Goal: Task Accomplishment & Management: Use online tool/utility

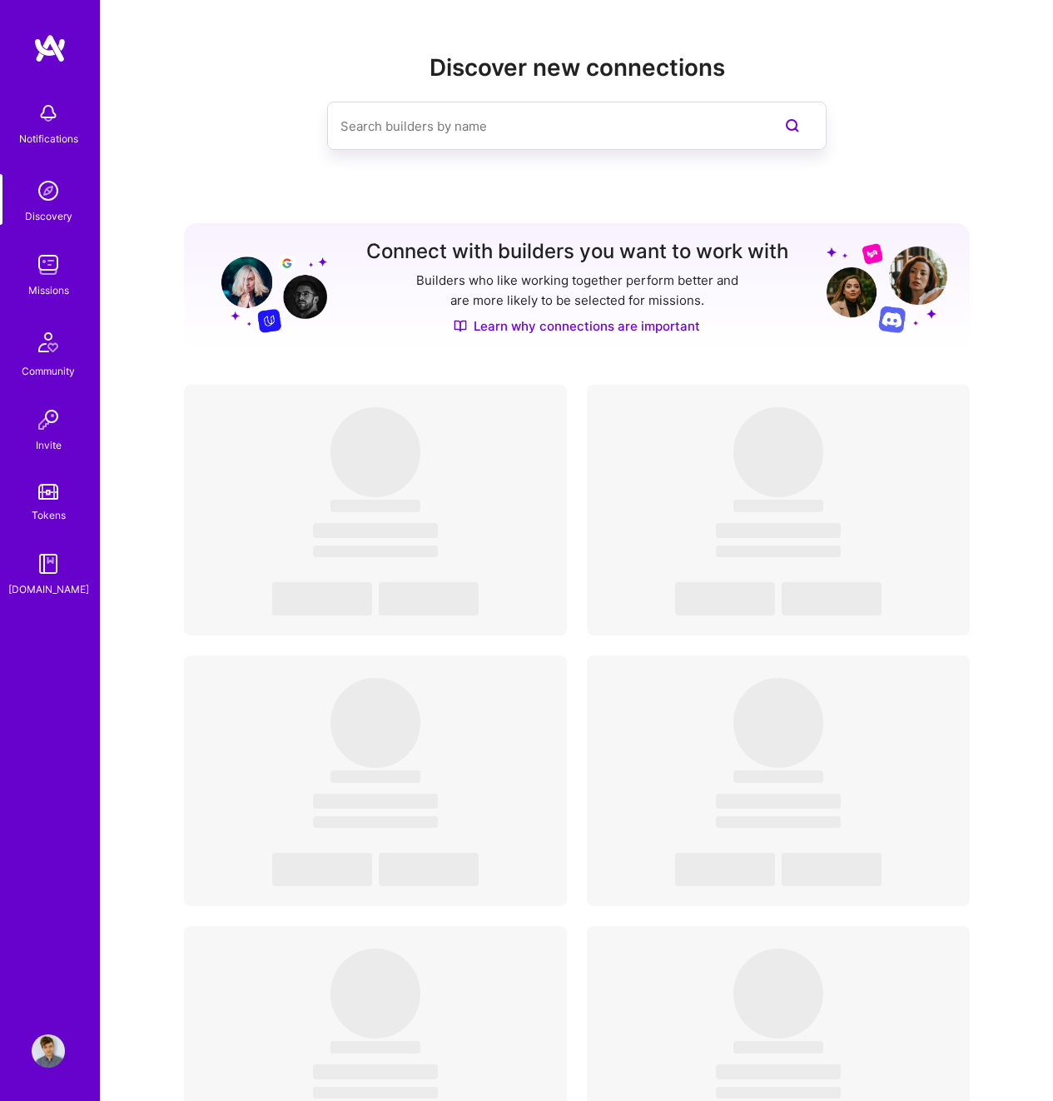
click at [50, 225] on div "Notifications Discovery Missions Community Invite Tokens [DOMAIN_NAME]" at bounding box center [50, 345] width 100 height 505
click at [49, 218] on div "Discovery" at bounding box center [48, 215] width 47 height 17
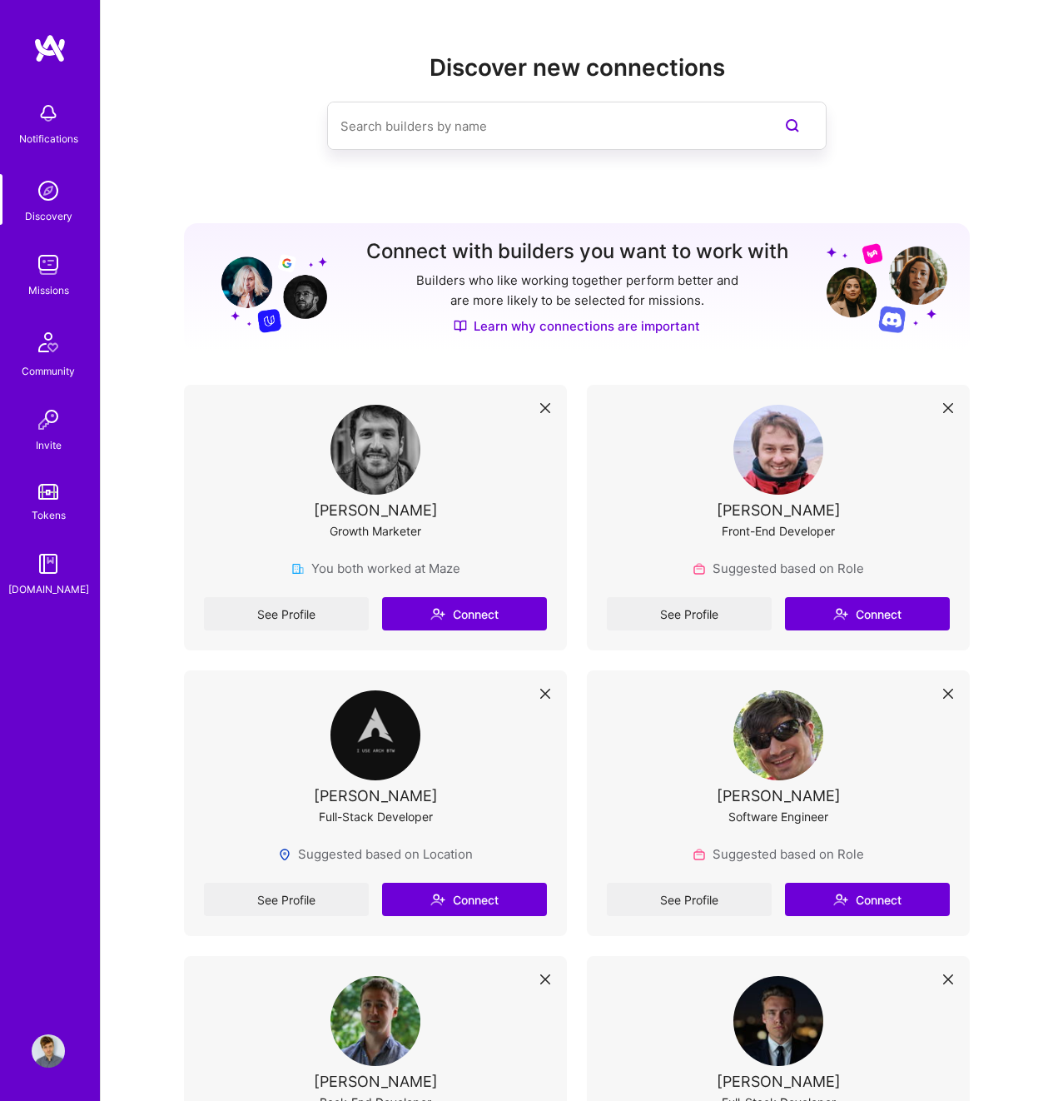
click at [47, 248] on img at bounding box center [48, 264] width 33 height 33
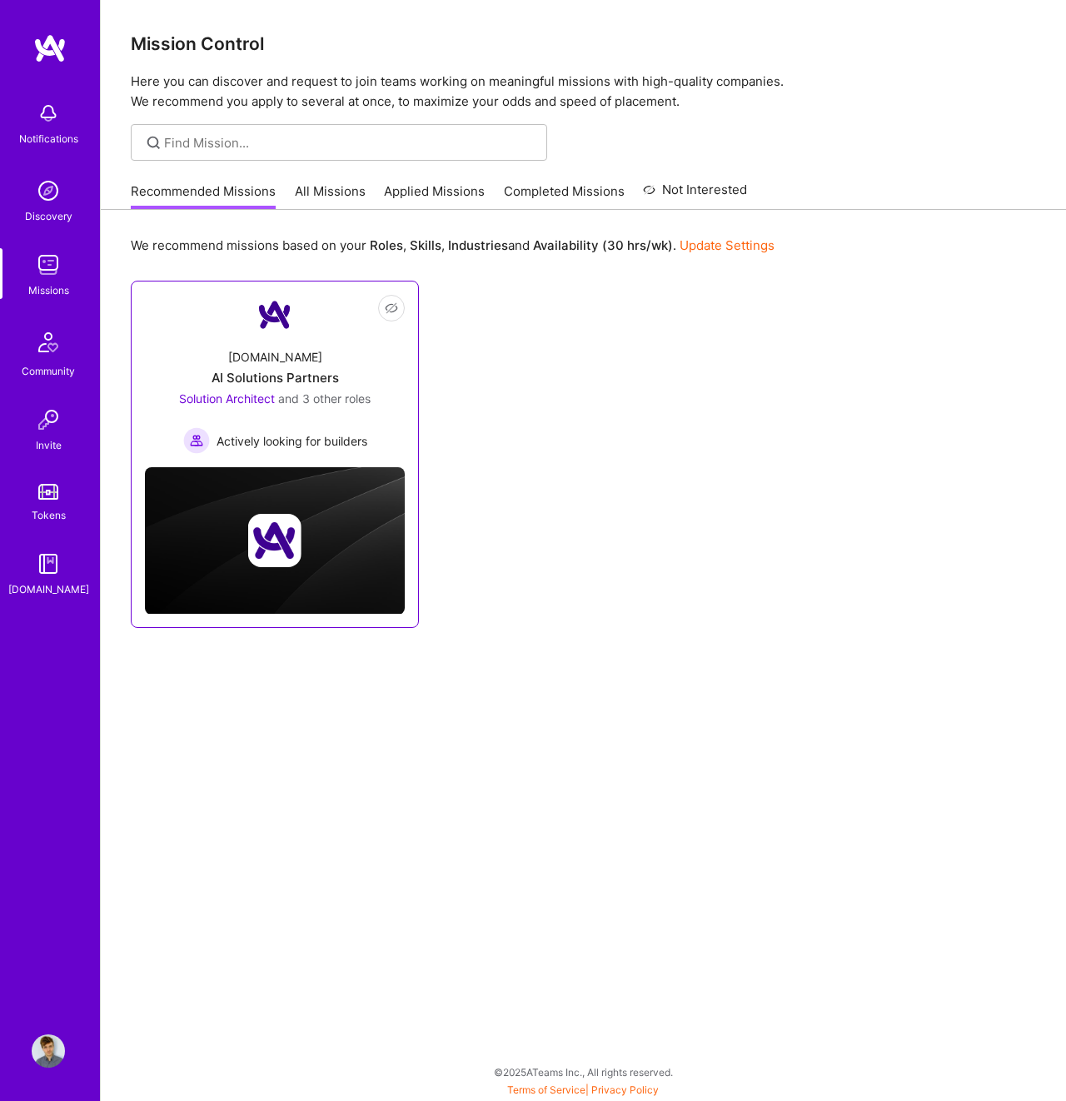
click at [398, 348] on div "[DOMAIN_NAME] AI Solutions Partners Solution Architect and 3 other roles Active…" at bounding box center [275, 394] width 260 height 119
